Goal: Information Seeking & Learning: Learn about a topic

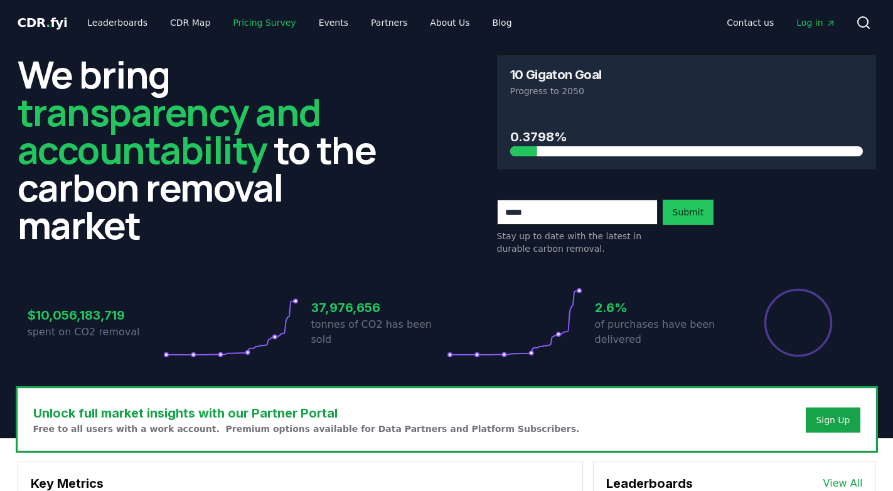
click at [253, 25] on link "Pricing Survey" at bounding box center [264, 22] width 83 height 23
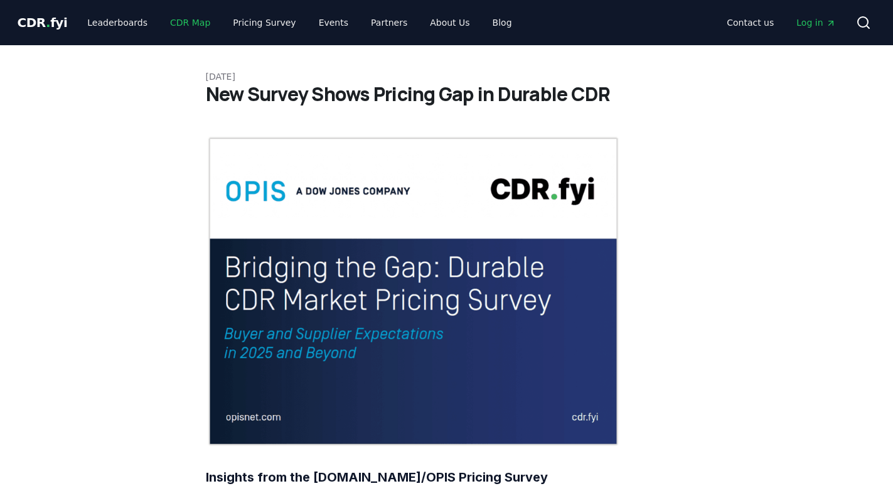
click at [187, 21] on link "CDR Map" at bounding box center [190, 22] width 60 height 23
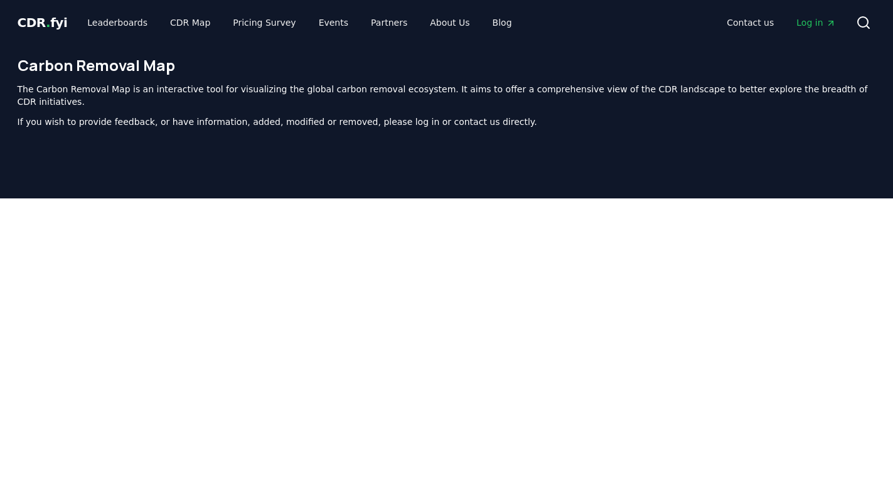
scroll to position [386, 0]
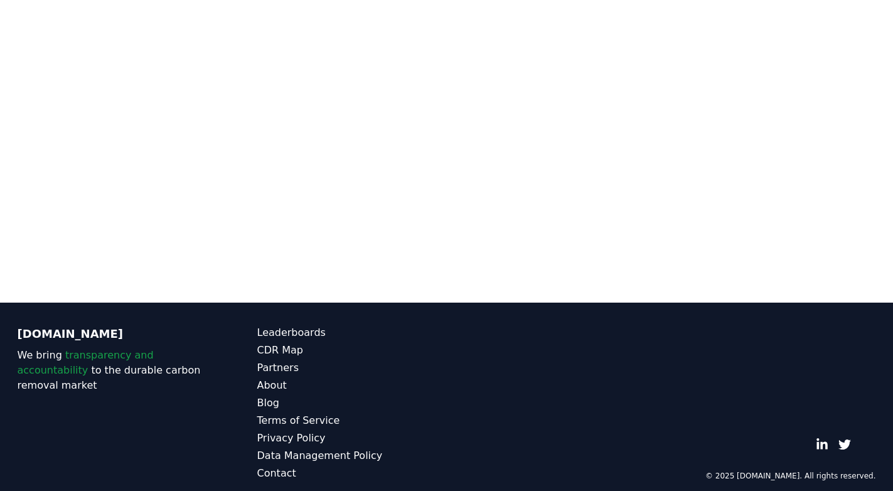
drag, startPoint x: 510, startPoint y: 300, endPoint x: 479, endPoint y: 327, distance: 41.8
click at [479, 327] on div "[DOMAIN_NAME] We bring transparency and accountability to the durable carbon re…" at bounding box center [447, 402] width 878 height 201
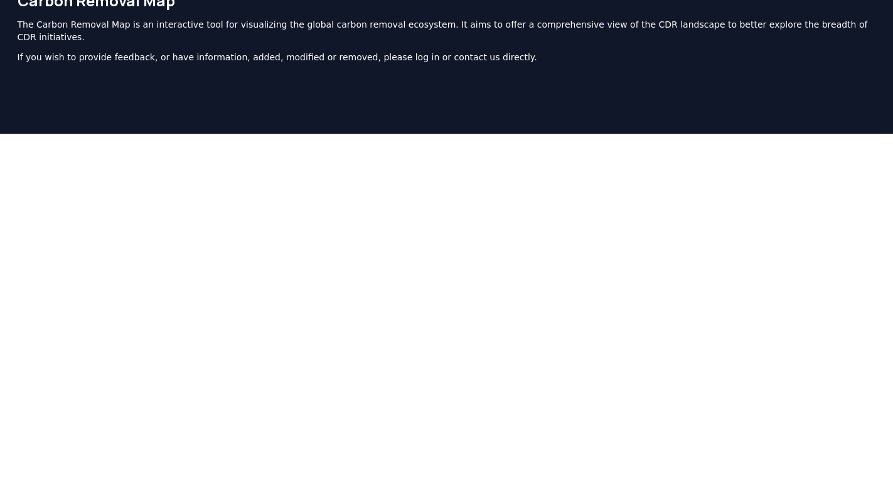
scroll to position [0, 0]
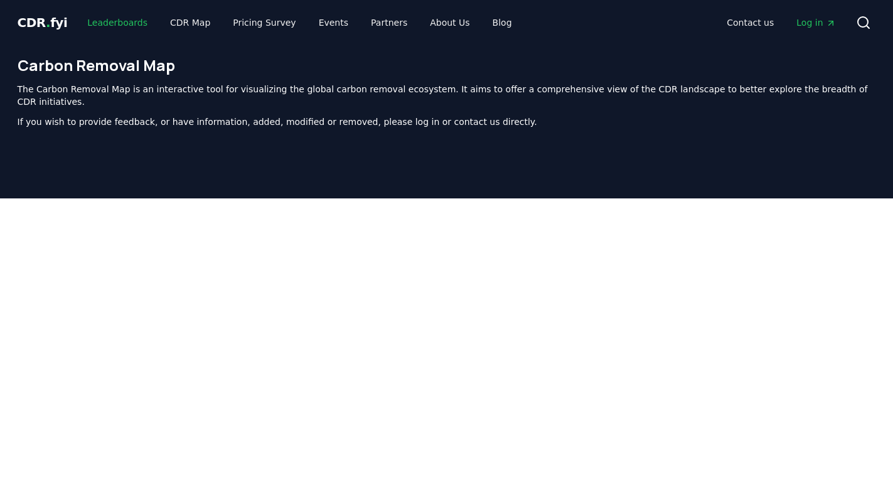
click at [118, 14] on link "Leaderboards" at bounding box center [117, 22] width 80 height 23
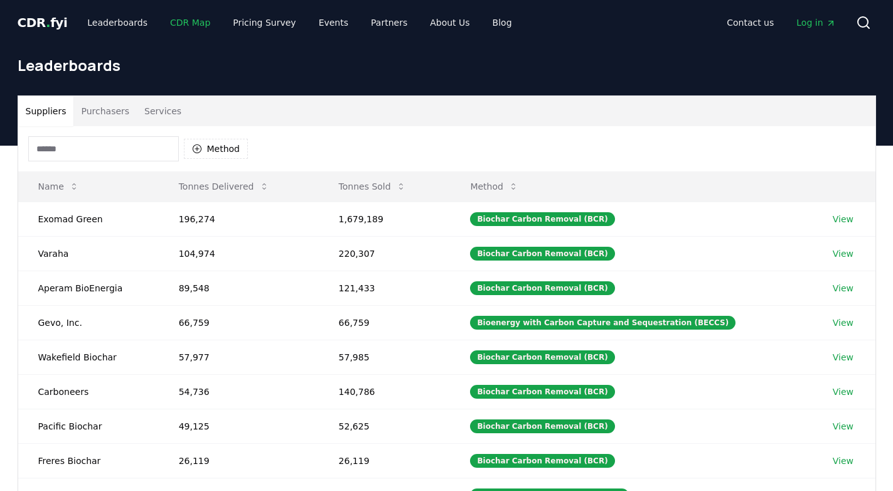
click at [181, 23] on link "CDR Map" at bounding box center [190, 22] width 60 height 23
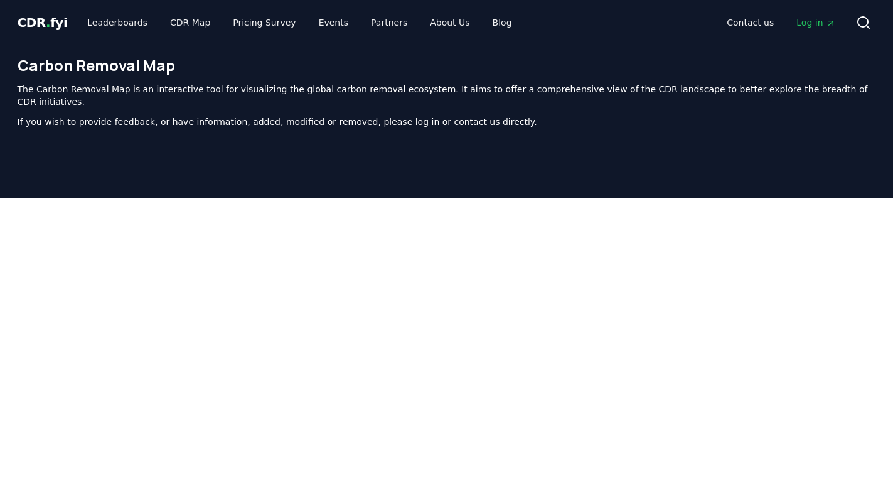
scroll to position [386, 0]
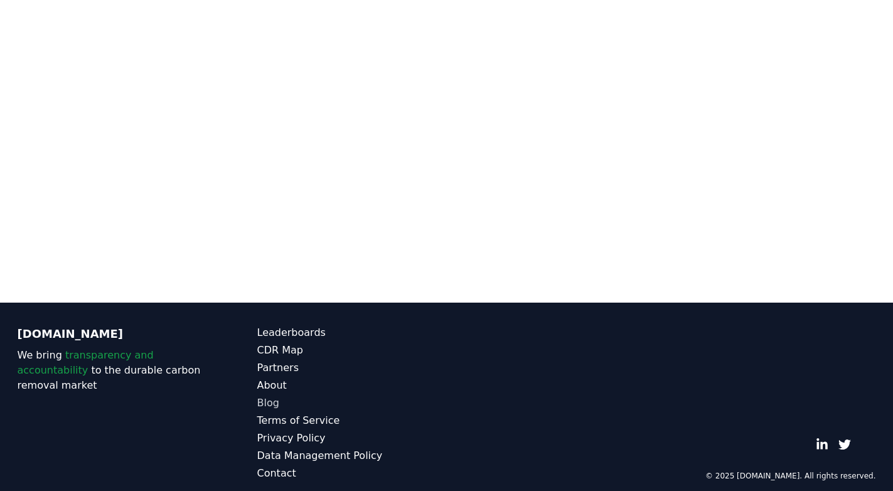
click at [266, 395] on link "Blog" at bounding box center [351, 402] width 189 height 15
click at [269, 395] on link "Blog" at bounding box center [351, 402] width 189 height 15
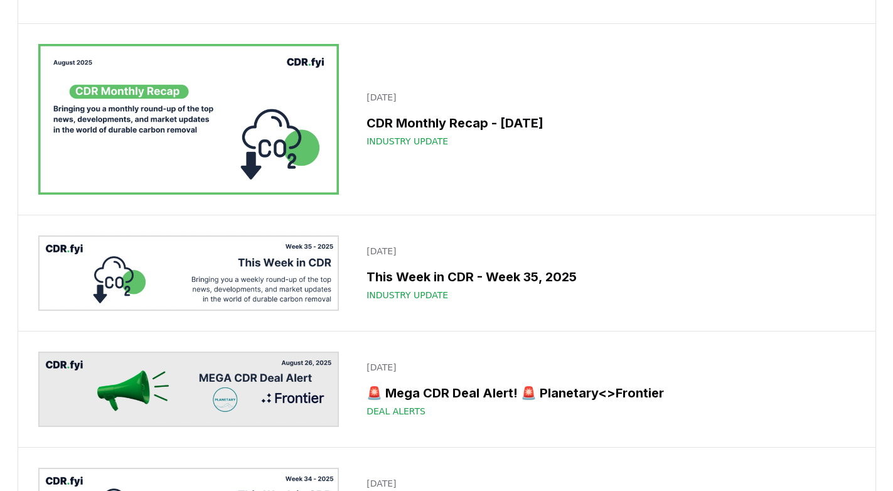
scroll to position [958, 0]
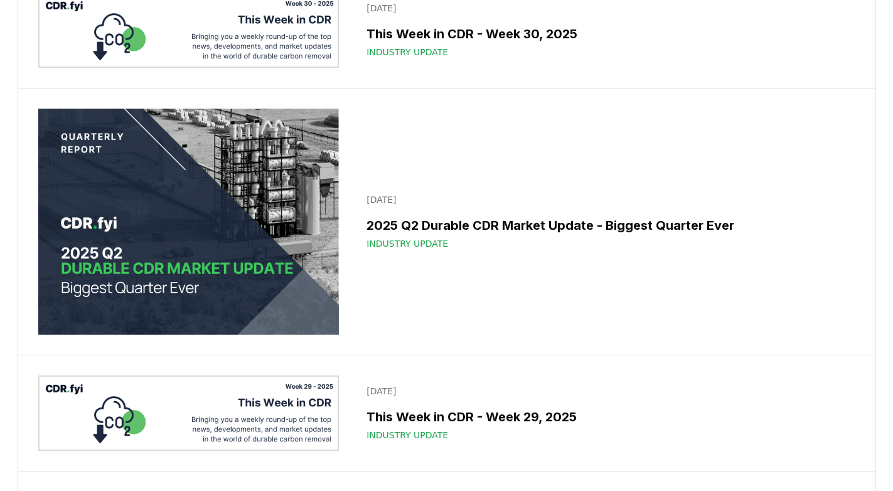
scroll to position [2448, 0]
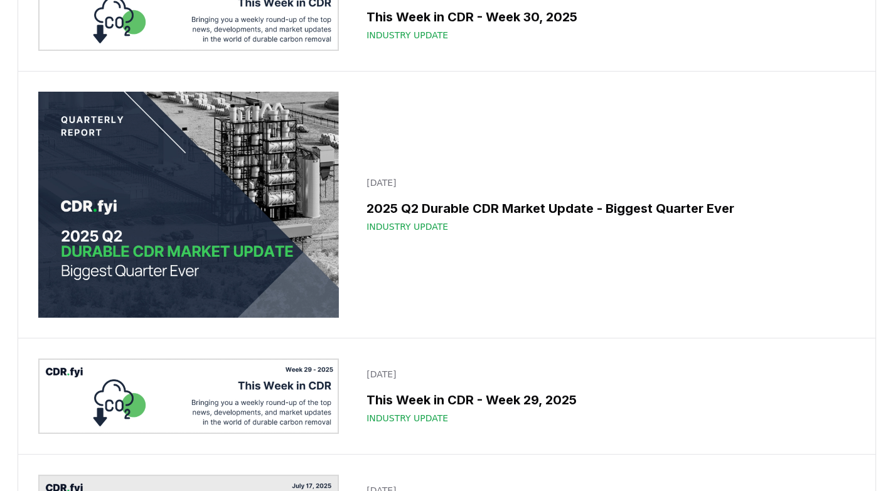
click at [236, 231] on img at bounding box center [188, 205] width 301 height 226
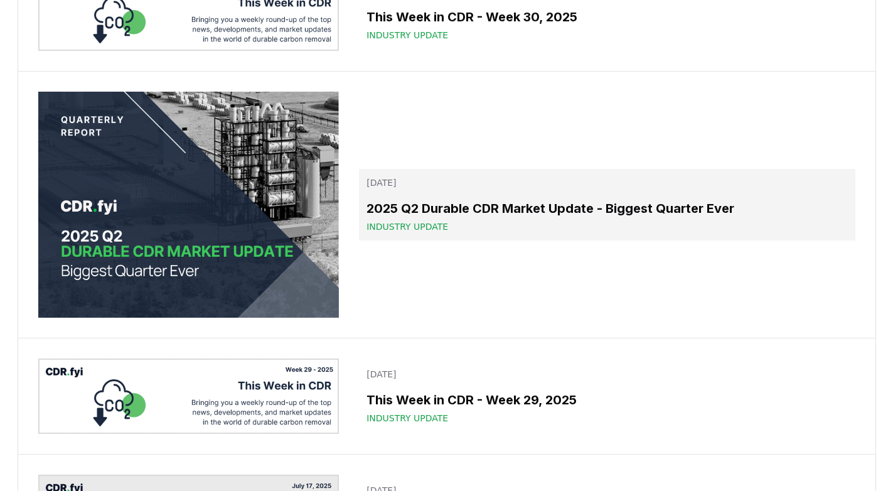
click at [411, 222] on span "Industry Update" at bounding box center [407, 226] width 82 height 13
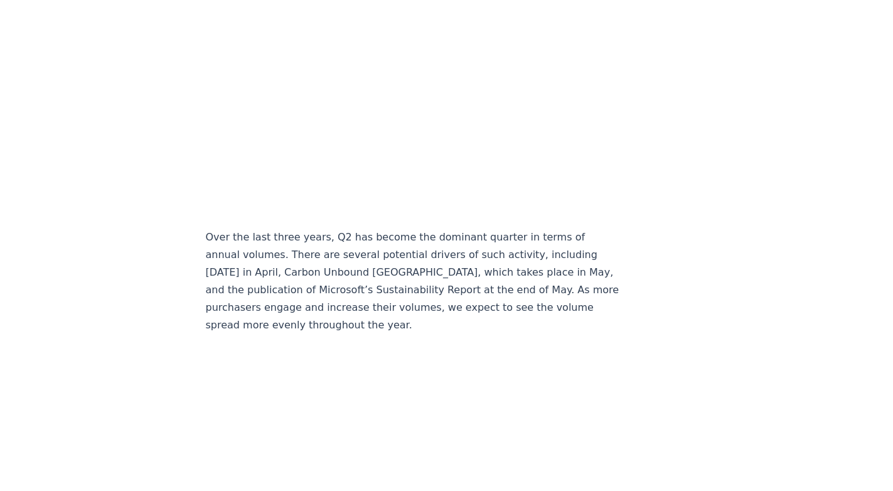
scroll to position [2370, 0]
